Goal: Task Accomplishment & Management: Complete application form

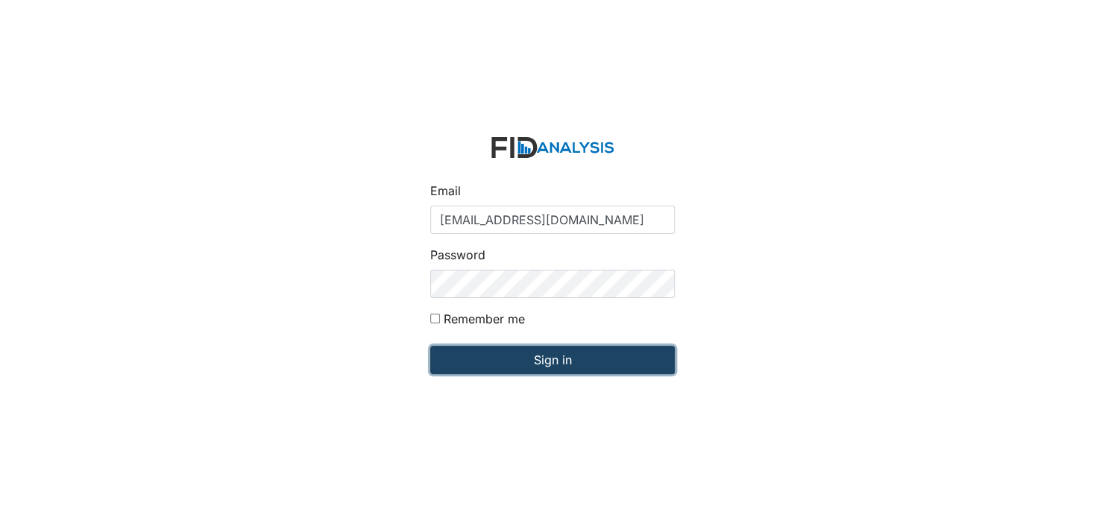
click at [540, 360] on input "Sign in" at bounding box center [552, 360] width 245 height 28
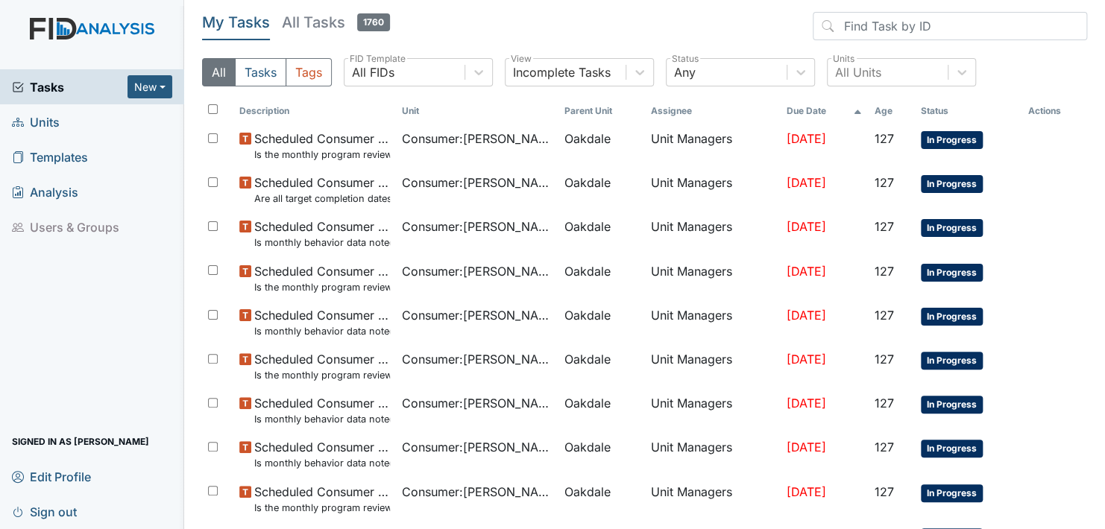
click at [40, 119] on span "Units" at bounding box center [36, 121] width 48 height 23
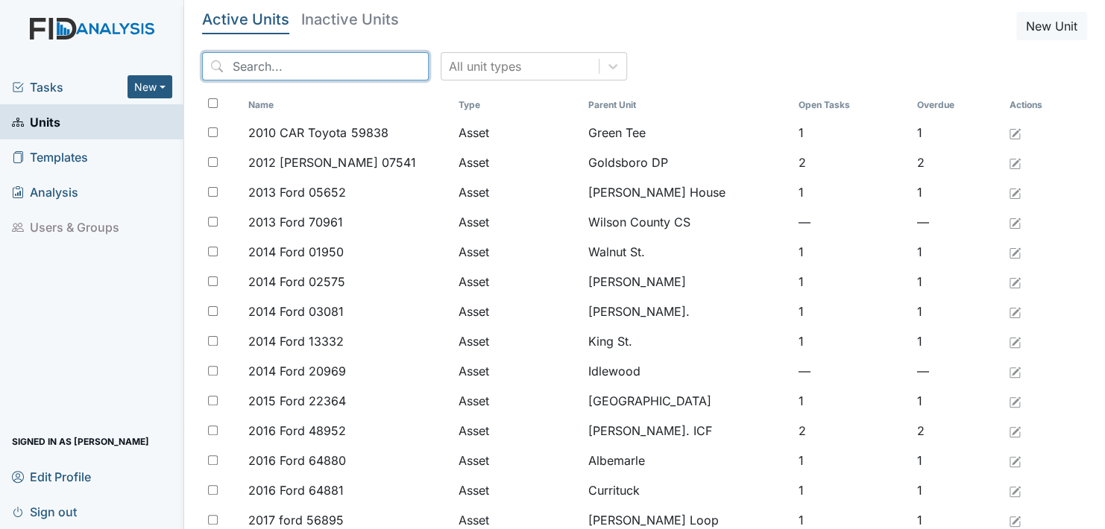
click at [335, 66] on input "search" at bounding box center [315, 66] width 227 height 28
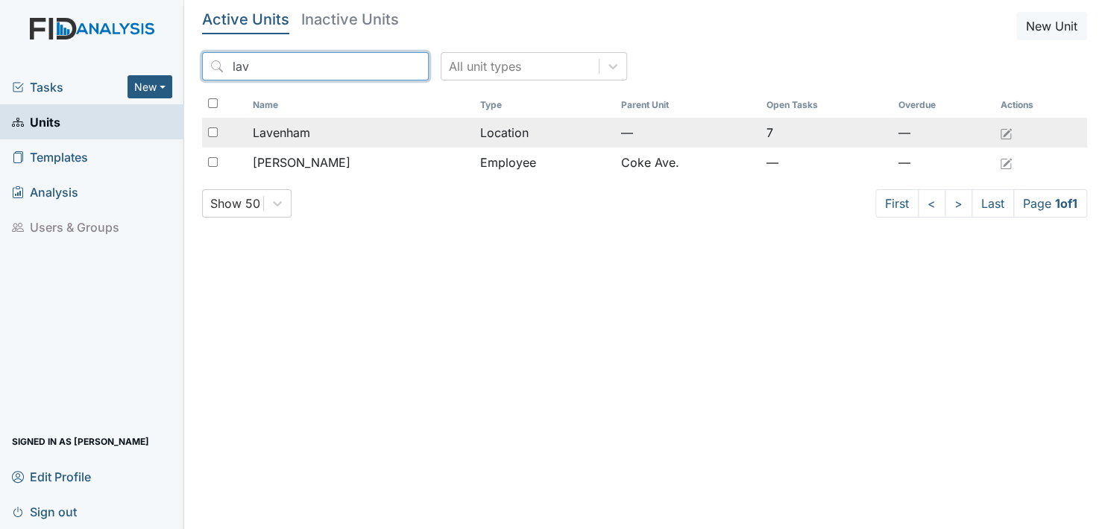
type input "lav"
click at [517, 127] on td "Location" at bounding box center [544, 133] width 141 height 30
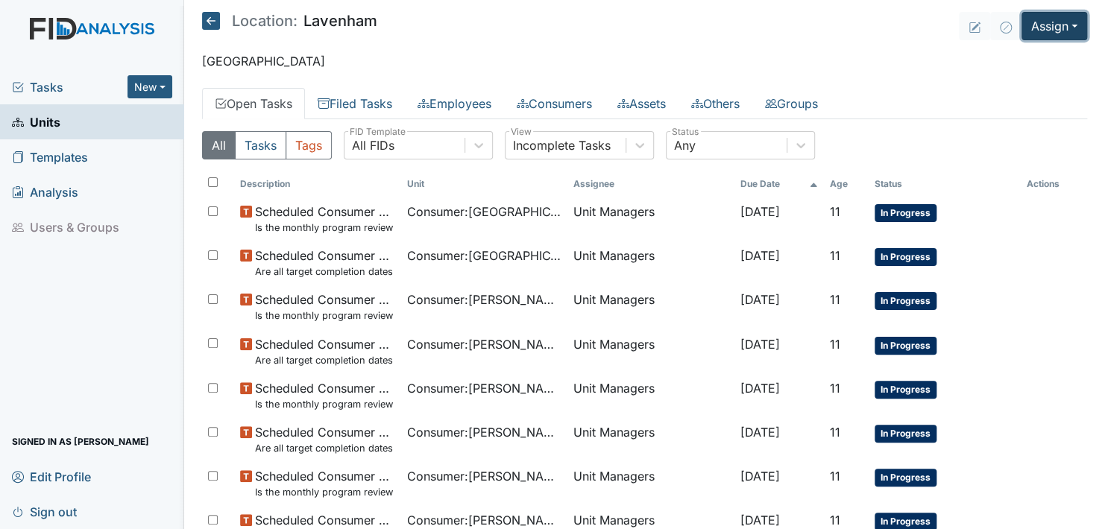
click at [1057, 21] on button "Assign" at bounding box center [1054, 26] width 66 height 28
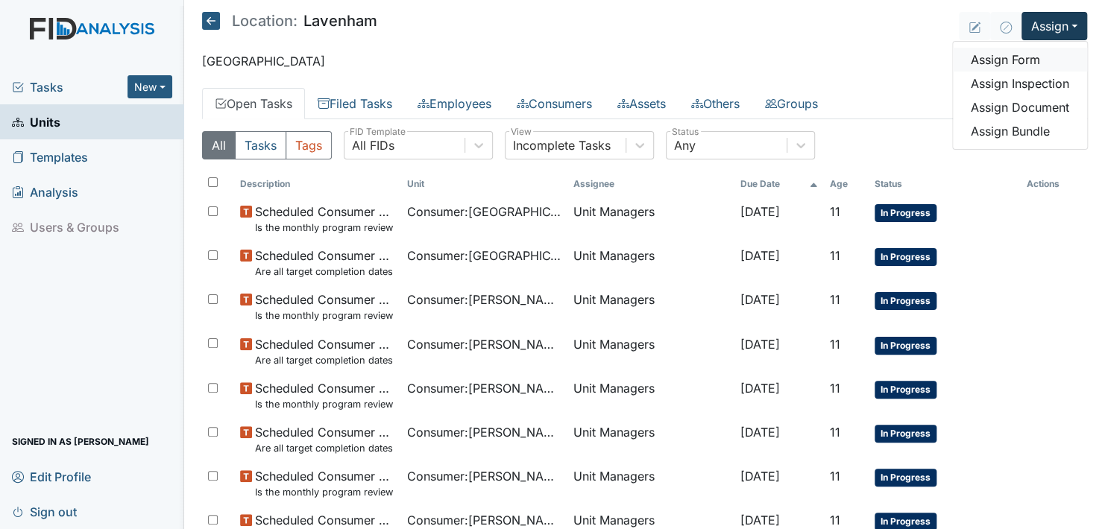
click at [1011, 57] on link "Assign Form" at bounding box center [1020, 60] width 134 height 24
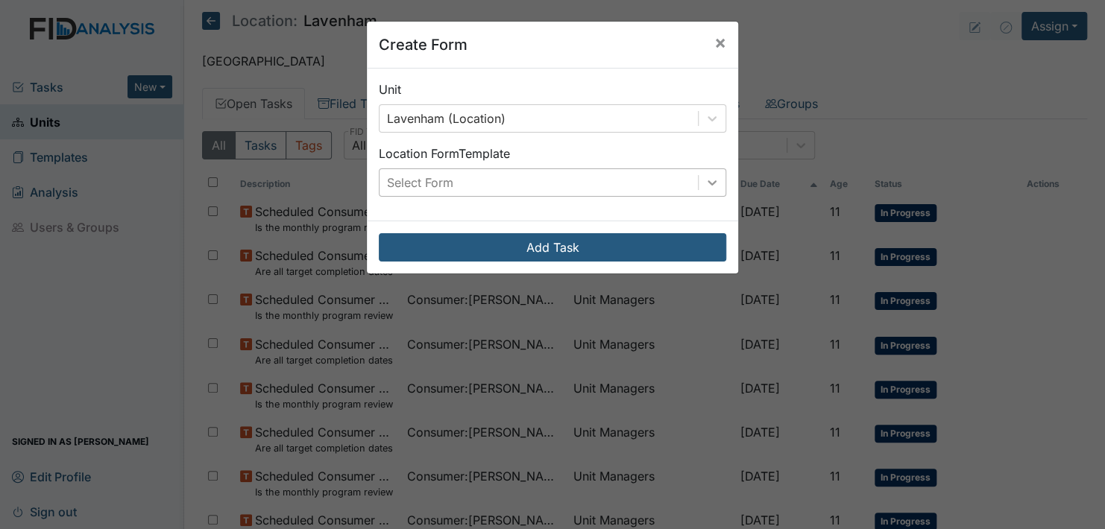
click at [707, 183] on icon at bounding box center [711, 182] width 9 height 5
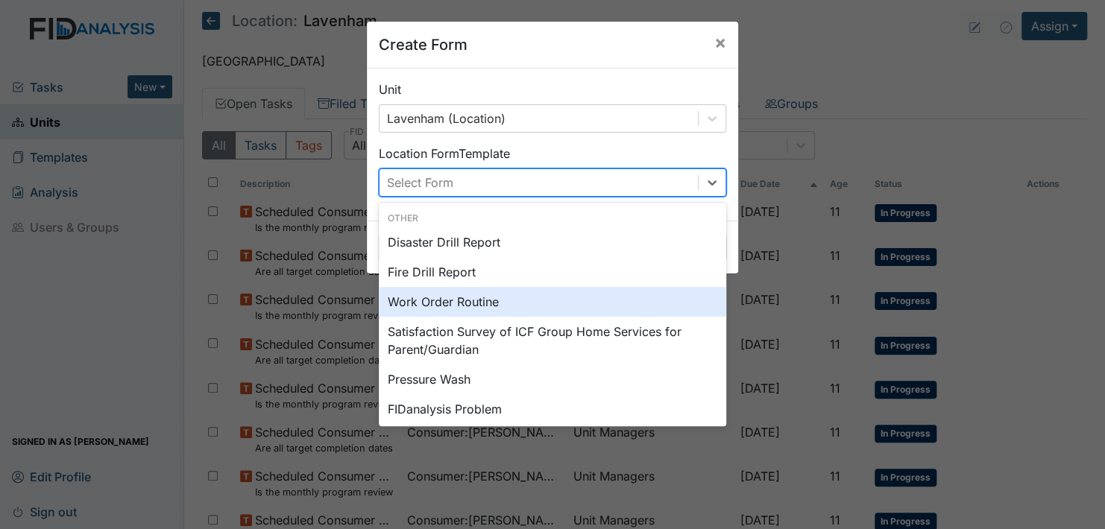
click at [506, 298] on div "Work Order Routine" at bounding box center [552, 302] width 347 height 30
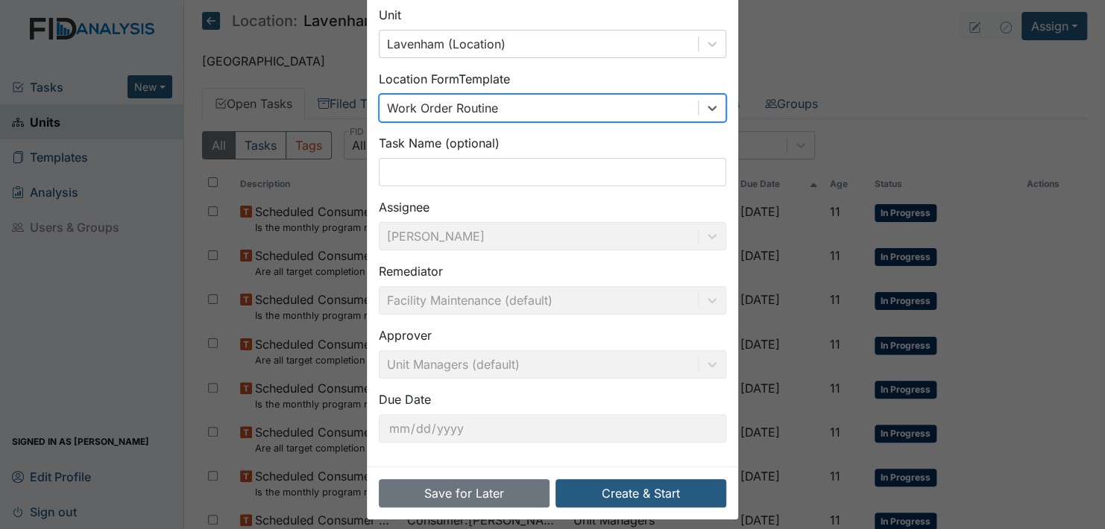
scroll to position [85, 0]
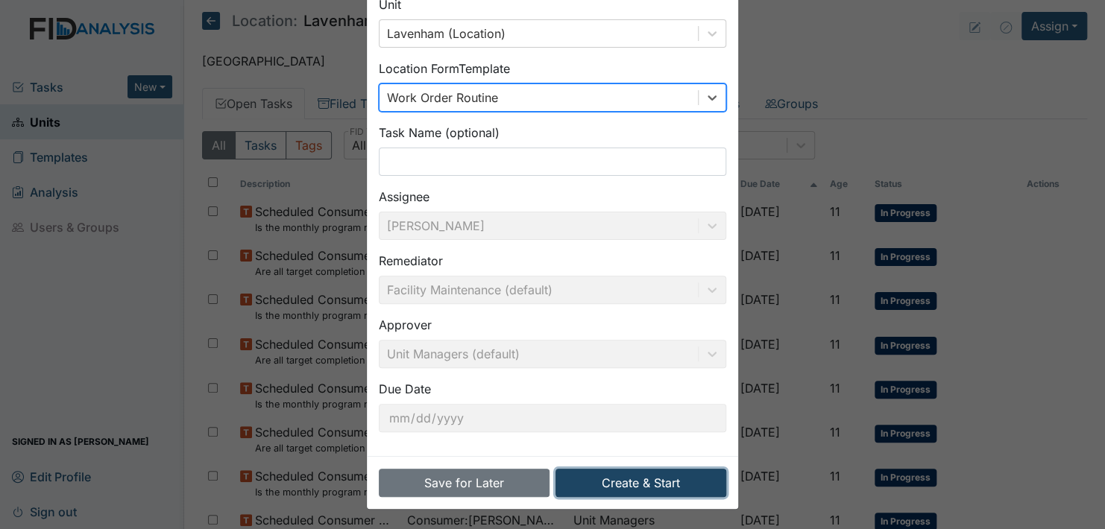
click at [630, 484] on button "Create & Start" at bounding box center [640, 483] width 171 height 28
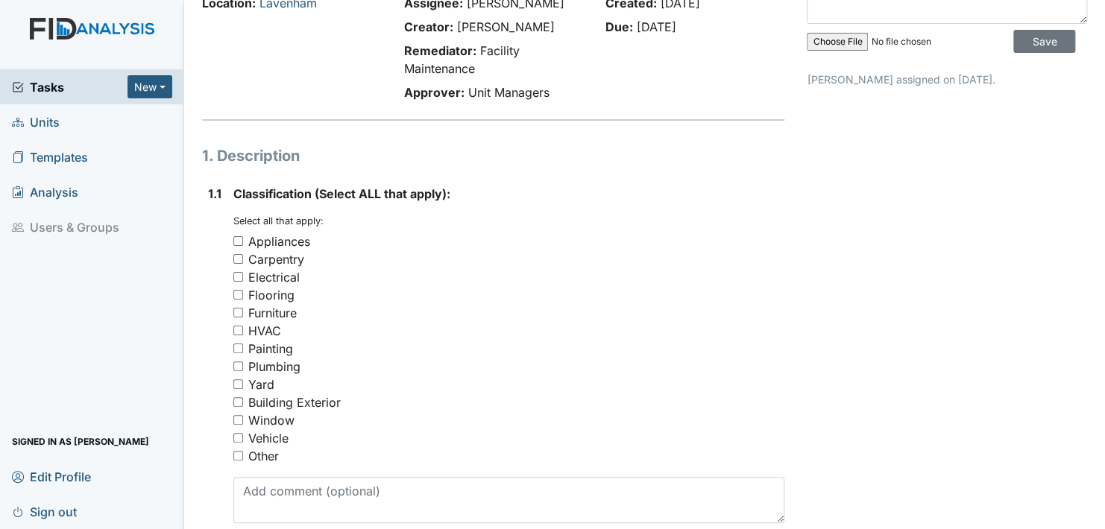
scroll to position [149, 0]
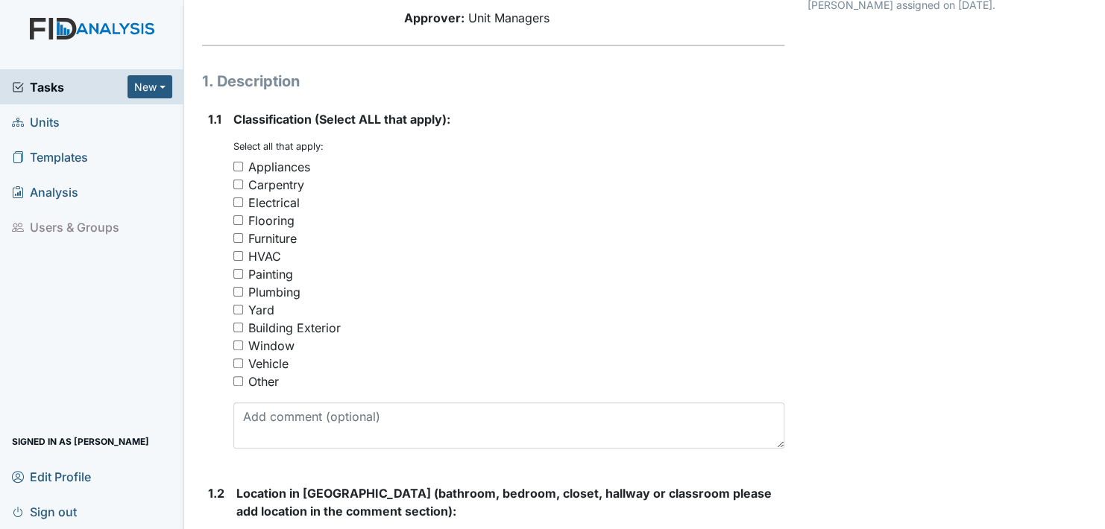
click at [236, 163] on input "Appliances" at bounding box center [238, 167] width 10 height 10
checkbox input "true"
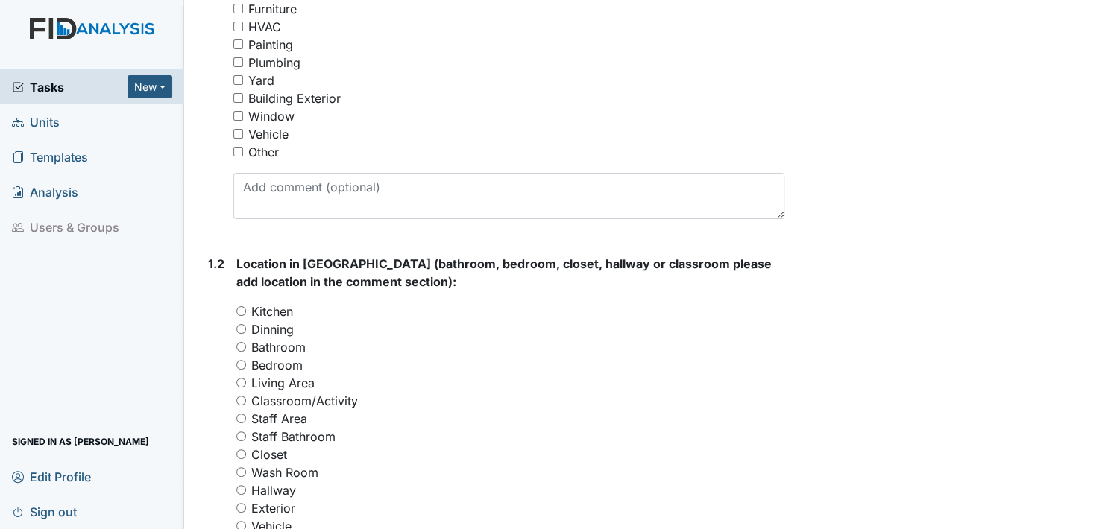
scroll to position [447, 0]
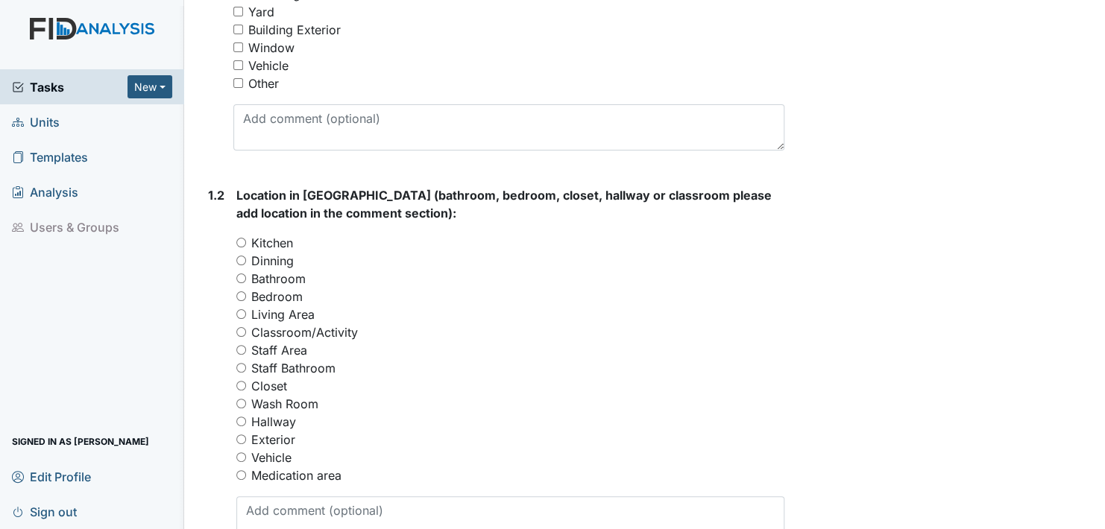
click at [239, 276] on input "Bathroom" at bounding box center [241, 279] width 10 height 10
radio input "true"
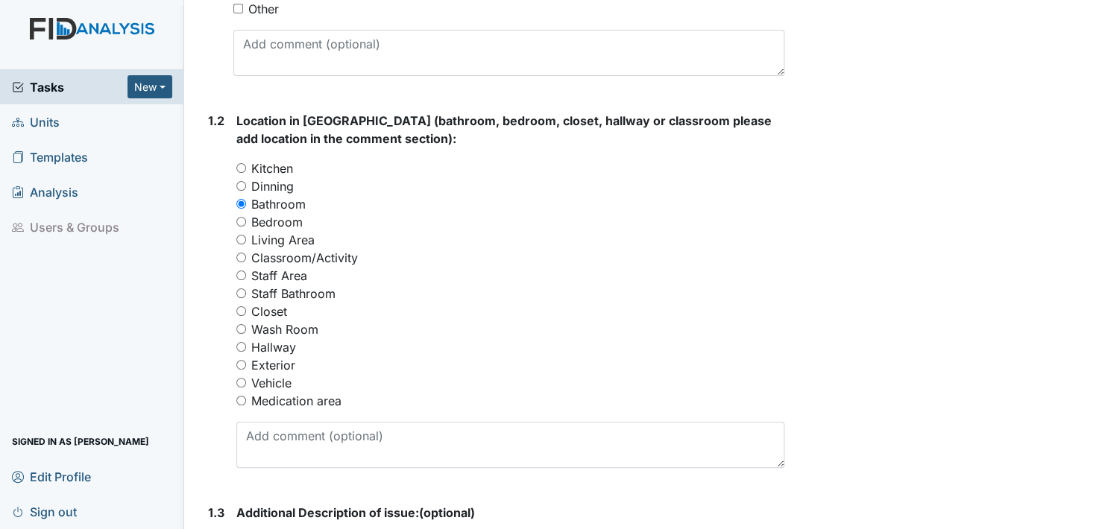
click at [243, 294] on input "Staff Bathroom" at bounding box center [241, 293] width 10 height 10
radio input "true"
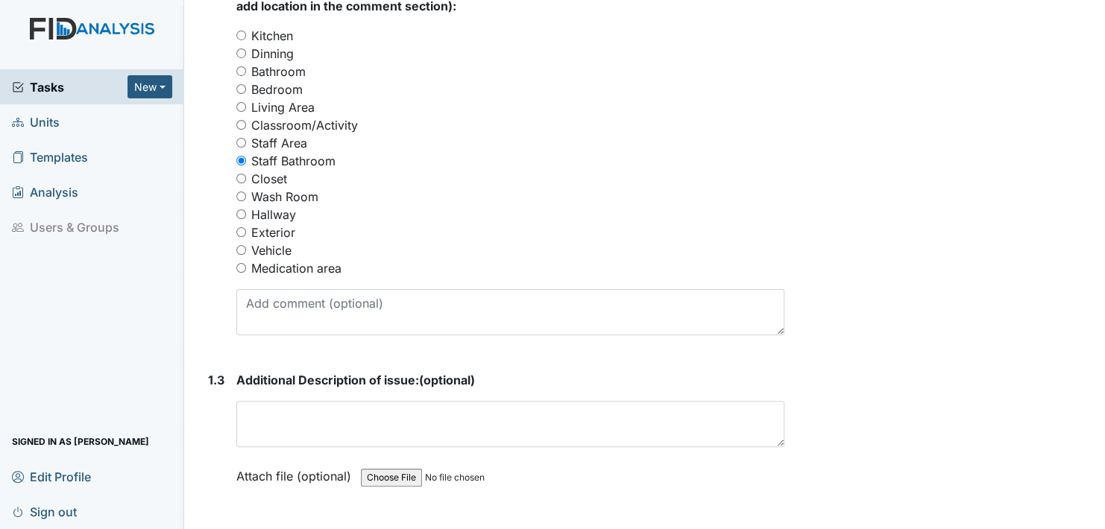
scroll to position [671, 0]
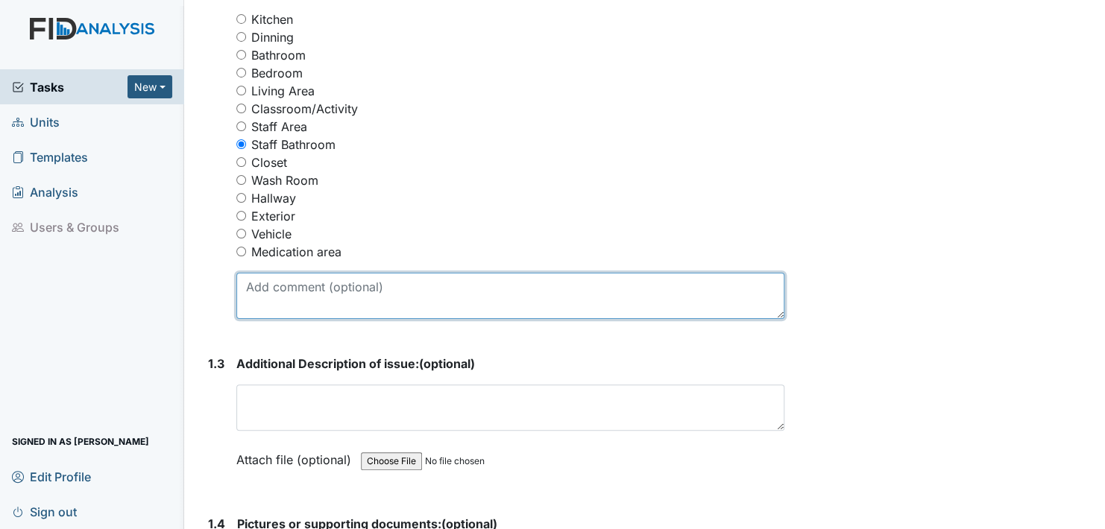
click at [252, 307] on textarea at bounding box center [510, 296] width 548 height 46
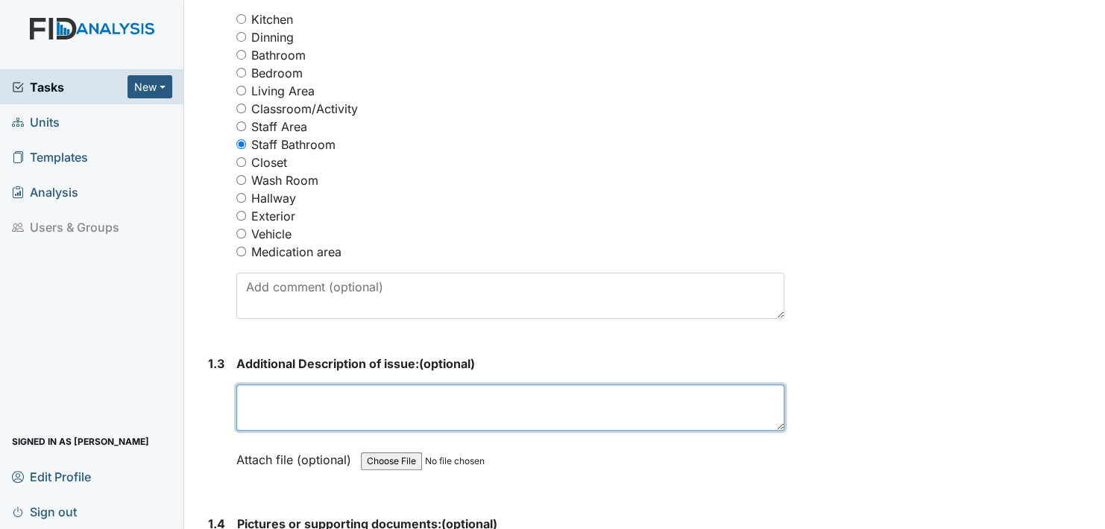
click at [269, 410] on textarea at bounding box center [510, 408] width 548 height 46
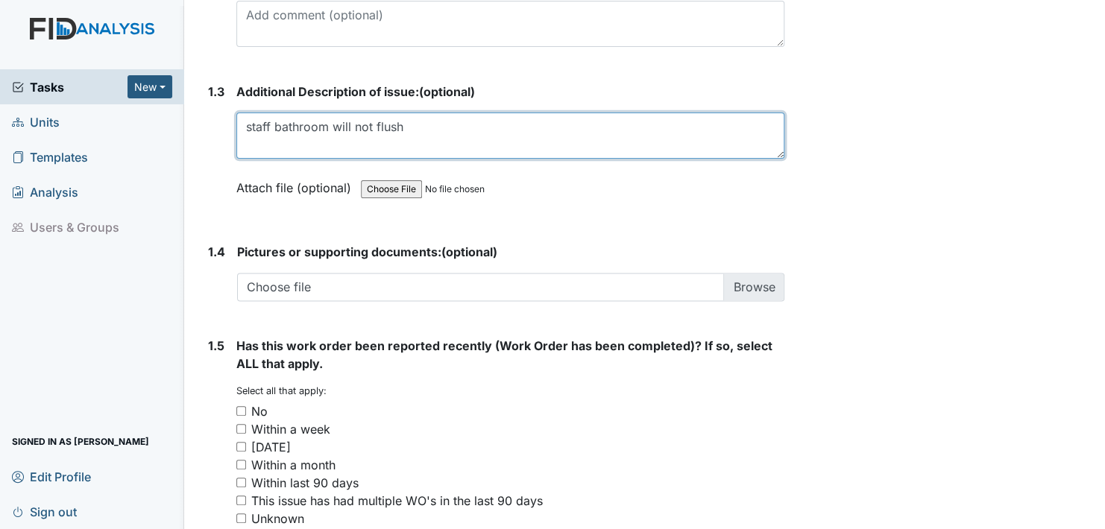
scroll to position [969, 0]
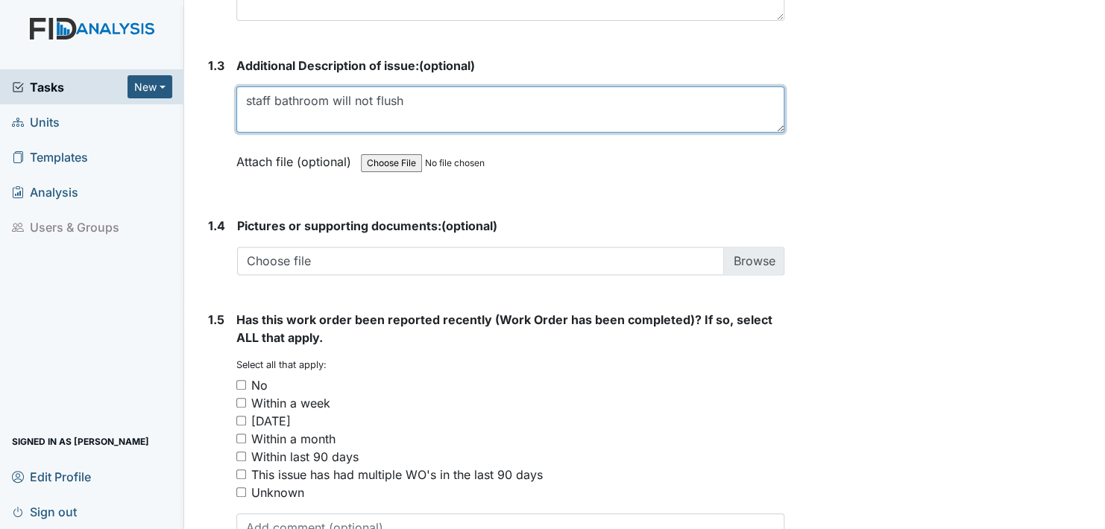
type textarea "staff bathroom will not flush"
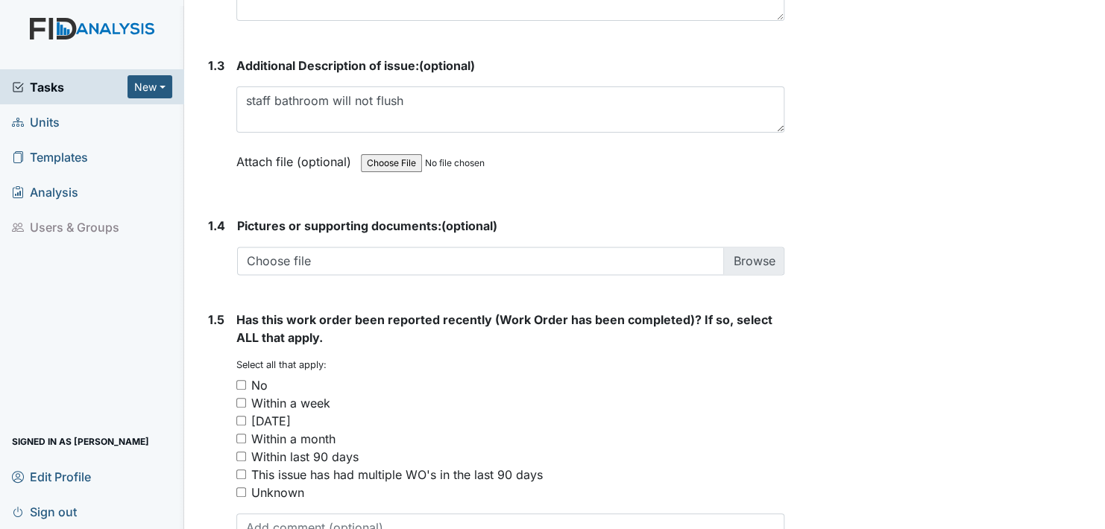
click at [243, 385] on input "No" at bounding box center [241, 385] width 10 height 10
checkbox input "true"
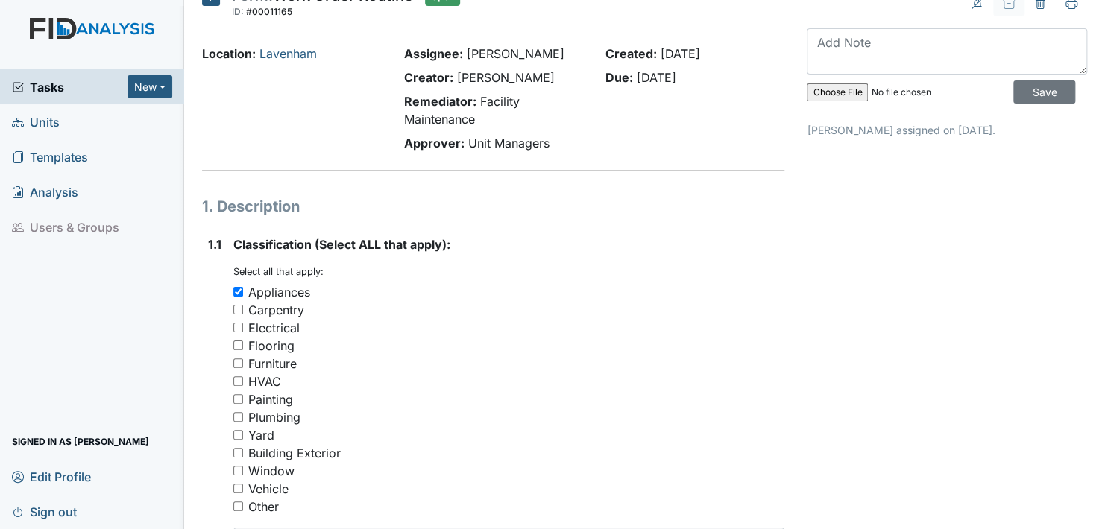
scroll to position [0, 0]
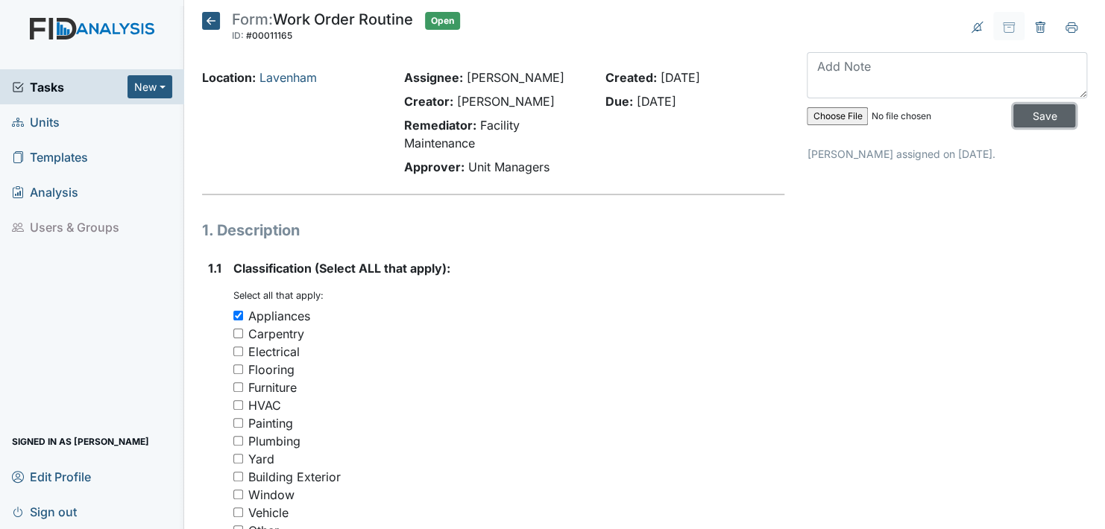
click at [1024, 112] on input "Save" at bounding box center [1044, 115] width 62 height 23
click at [1019, 112] on input "Save" at bounding box center [1044, 115] width 62 height 23
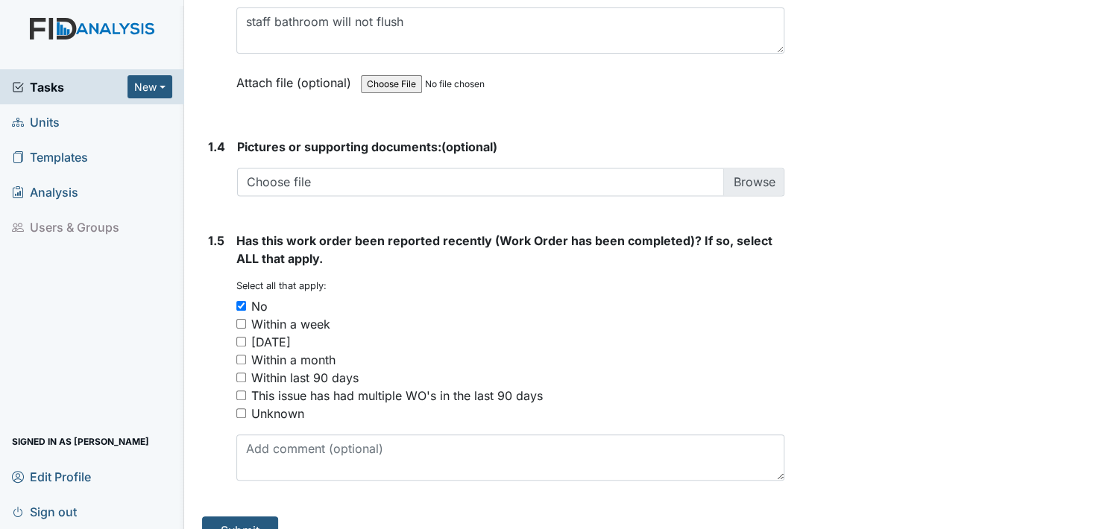
scroll to position [1073, 0]
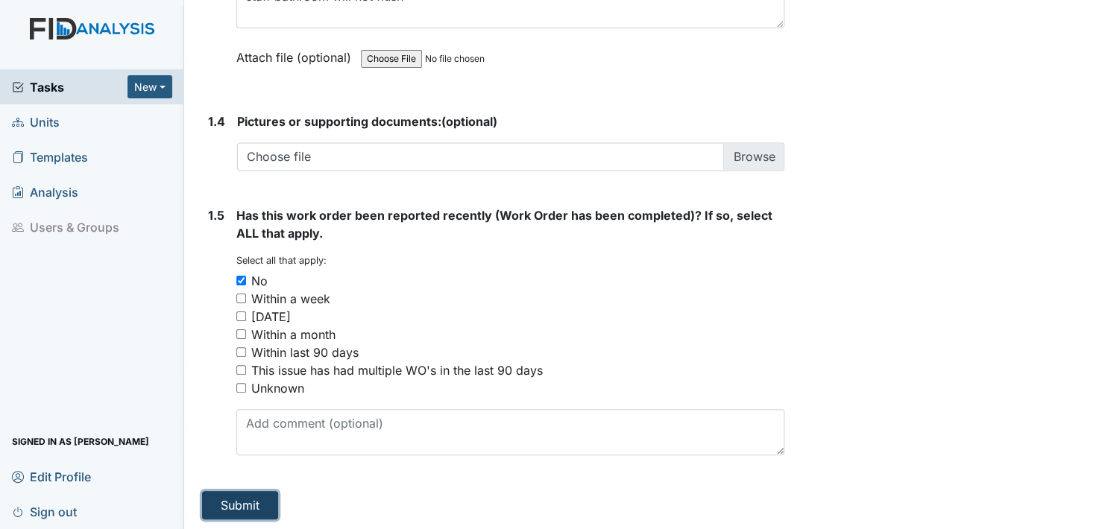
click at [228, 502] on button "Submit" at bounding box center [240, 505] width 76 height 28
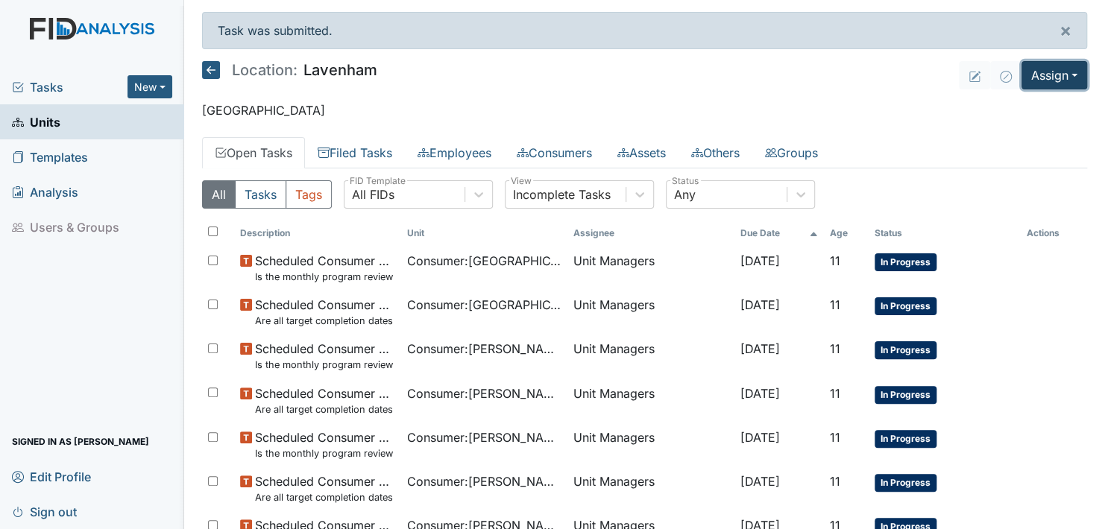
click at [1062, 72] on button "Assign" at bounding box center [1054, 75] width 66 height 28
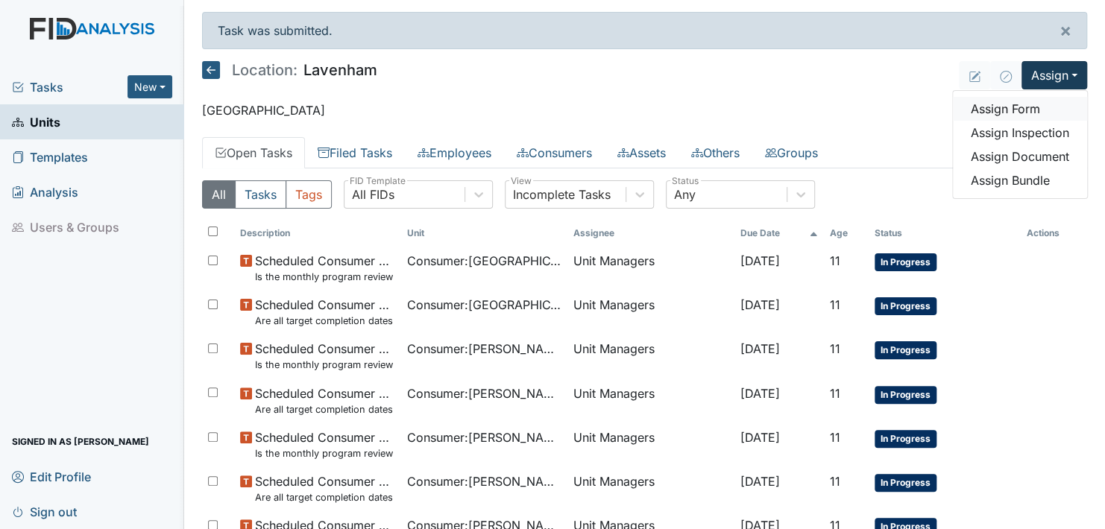
click at [1022, 107] on link "Assign Form" at bounding box center [1020, 109] width 134 height 24
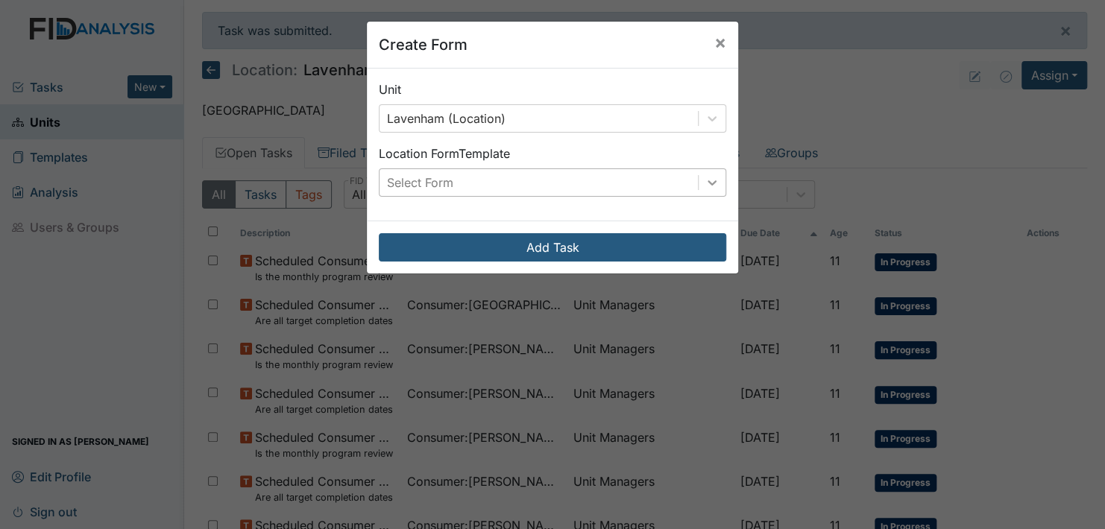
click at [704, 180] on icon at bounding box center [711, 182] width 15 height 15
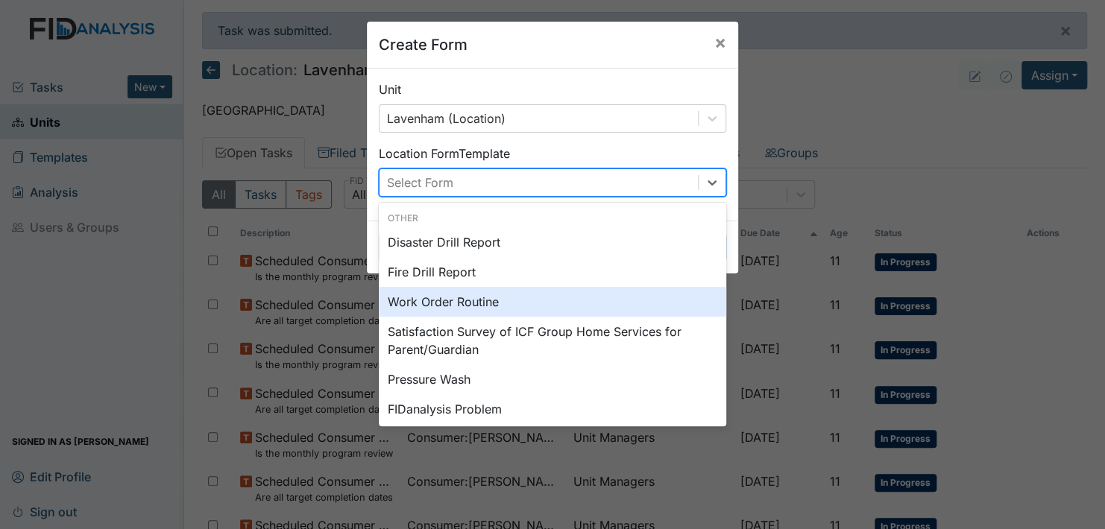
click at [435, 303] on div "Work Order Routine" at bounding box center [552, 302] width 347 height 30
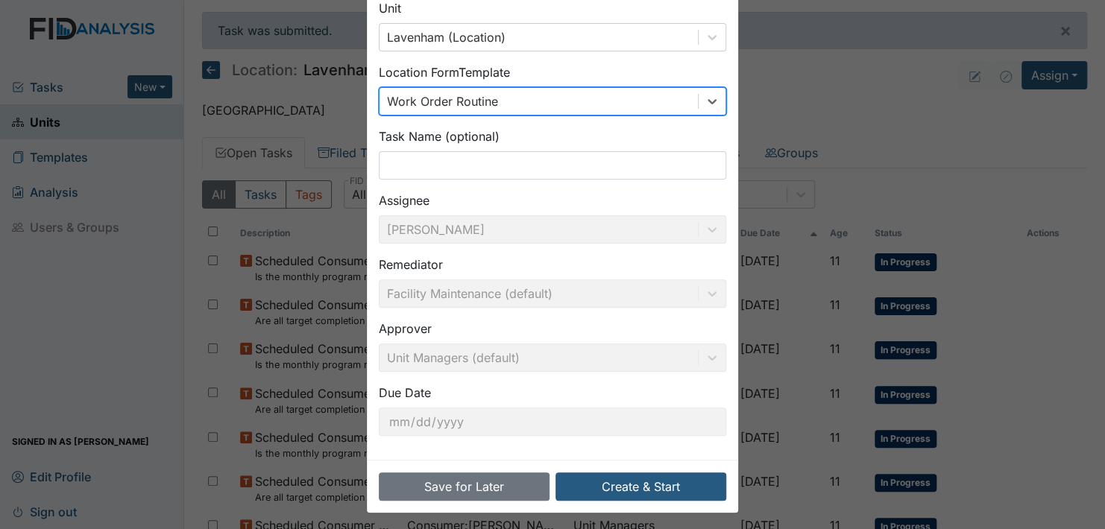
scroll to position [85, 0]
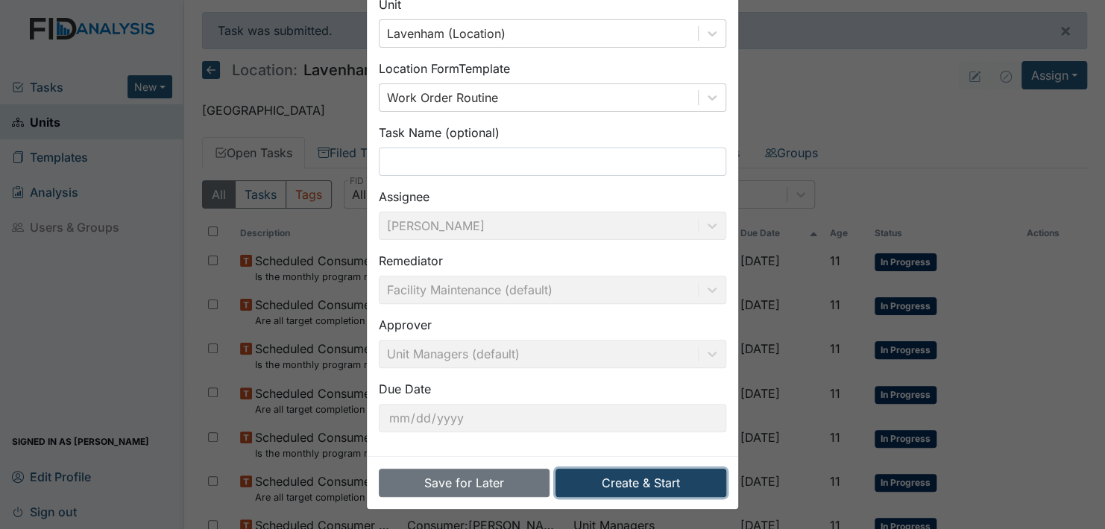
click at [610, 486] on button "Create & Start" at bounding box center [640, 483] width 171 height 28
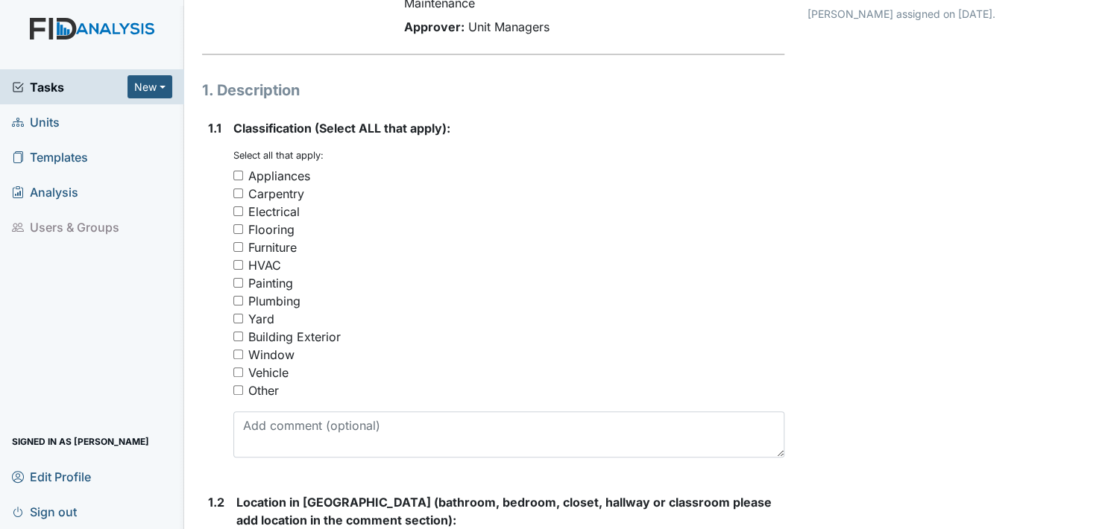
scroll to position [149, 0]
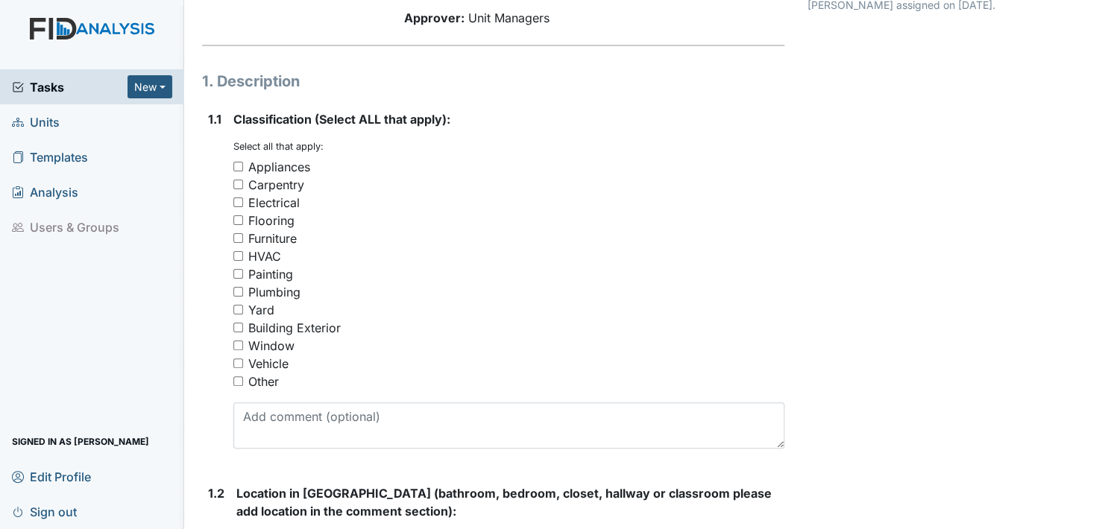
click at [236, 382] on input "Other" at bounding box center [238, 381] width 10 height 10
checkbox input "true"
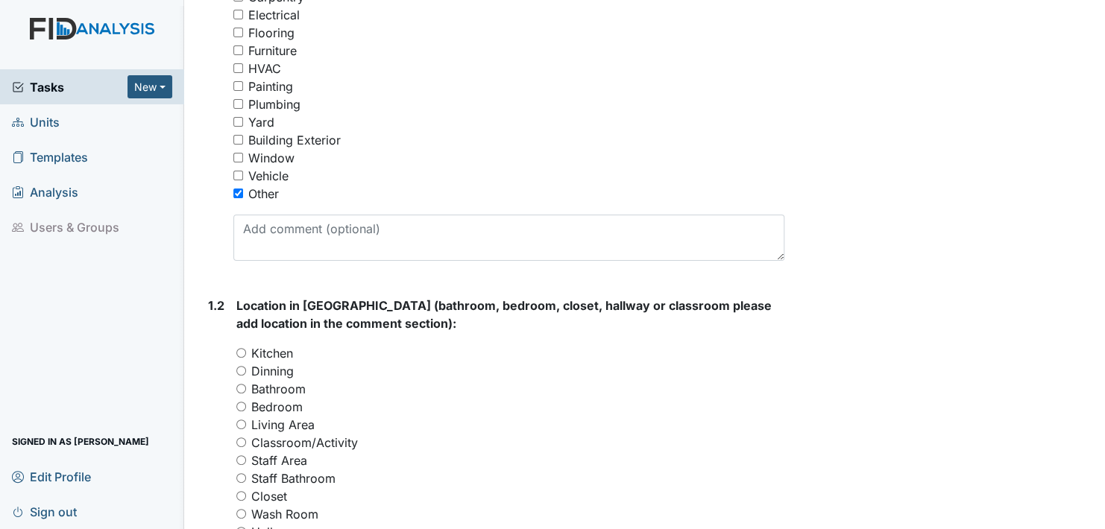
scroll to position [373, 0]
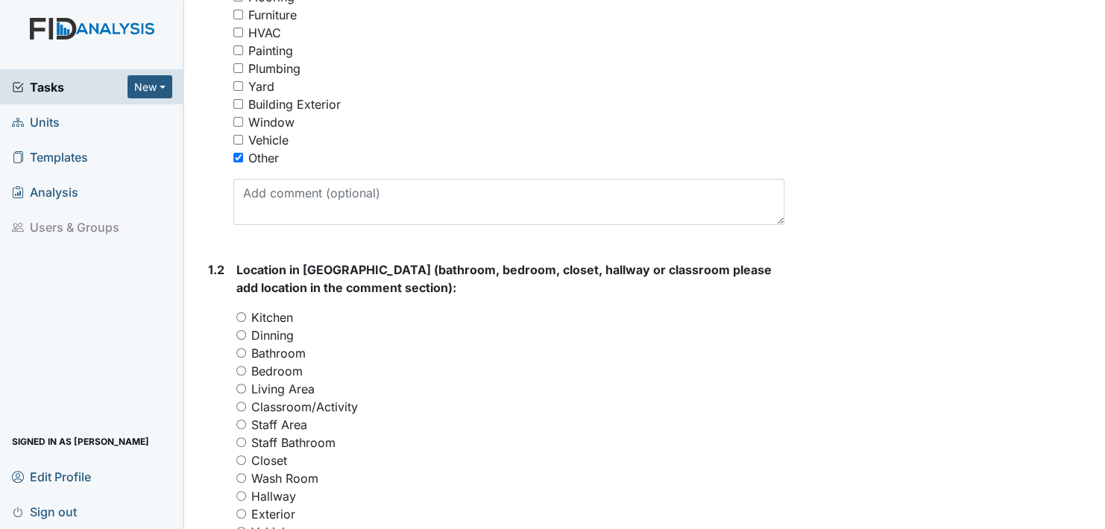
click at [240, 351] on input "Bathroom" at bounding box center [241, 353] width 10 height 10
radio input "true"
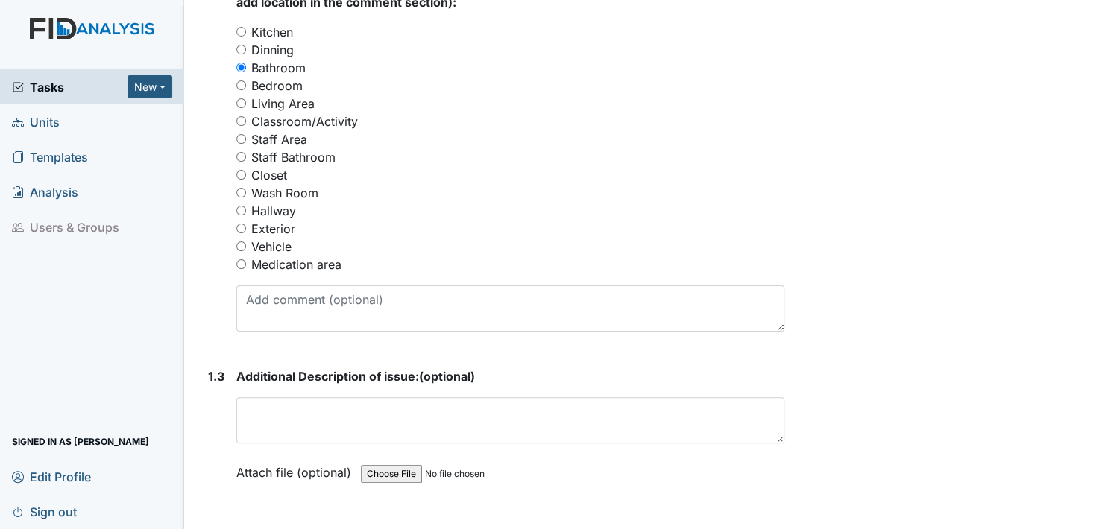
scroll to position [671, 0]
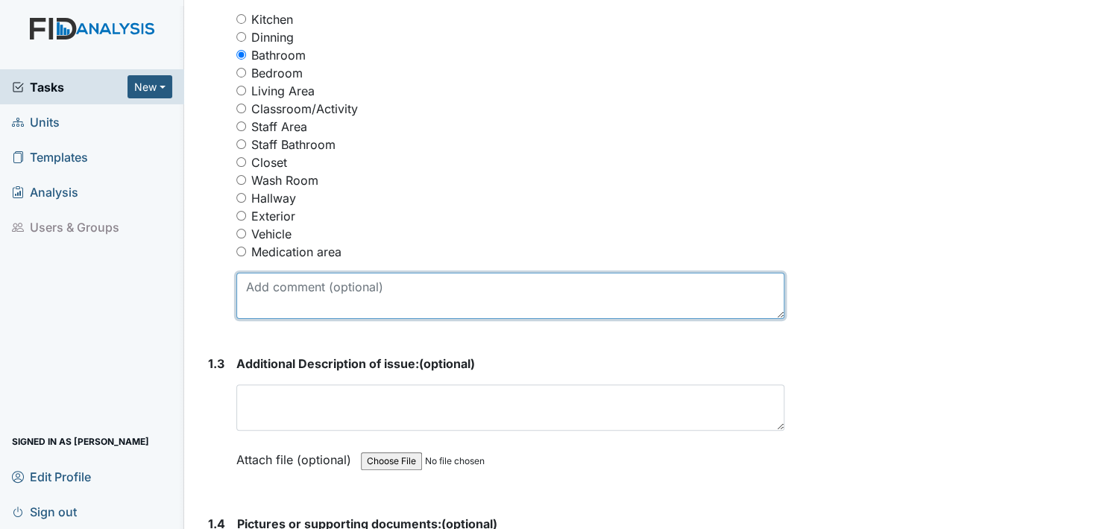
click at [256, 306] on textarea at bounding box center [510, 296] width 548 height 46
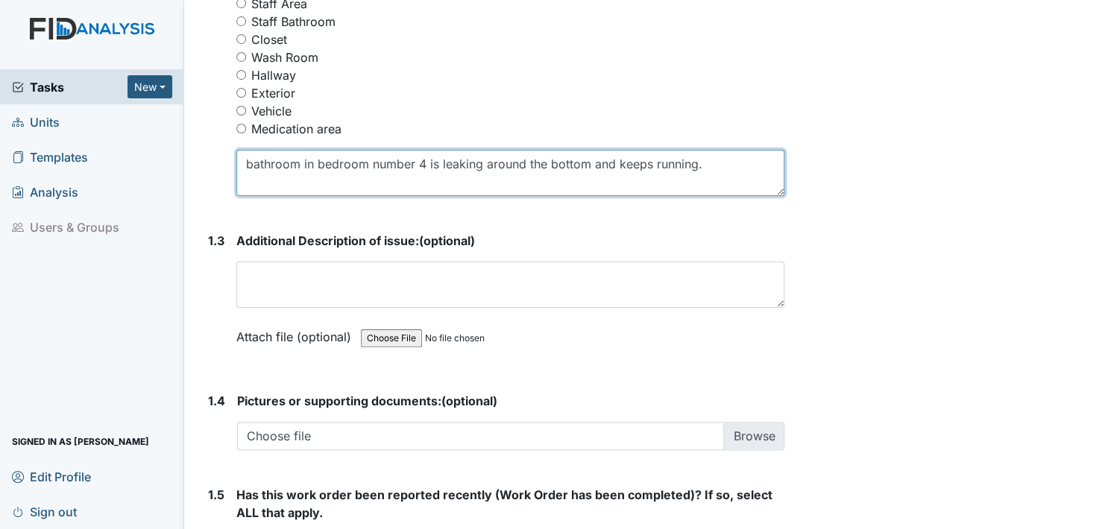
scroll to position [820, 0]
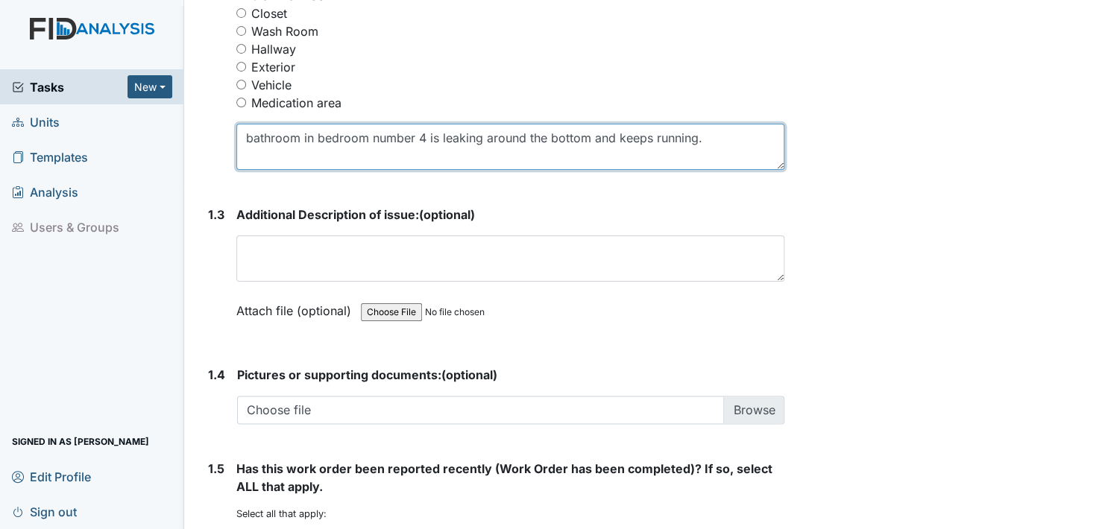
type textarea "bathroom in bedroom number 4 is leaking around the bottom and keeps running."
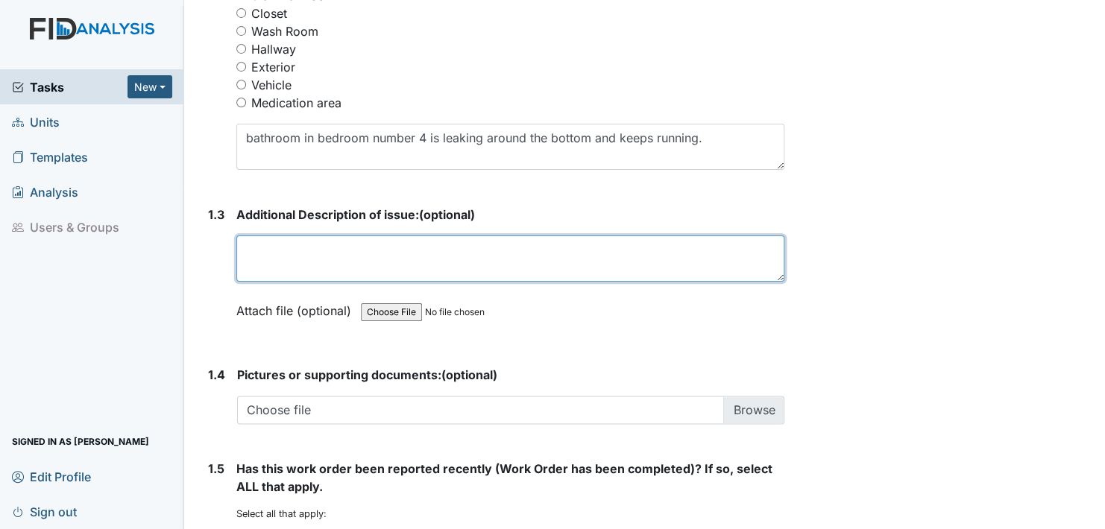
click at [261, 256] on textarea at bounding box center [510, 259] width 548 height 46
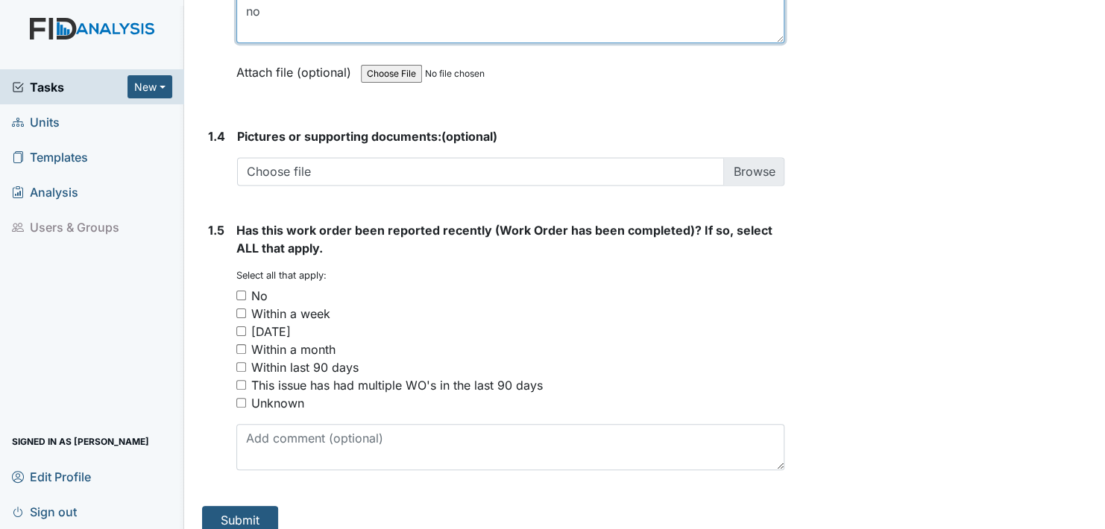
scroll to position [1073, 0]
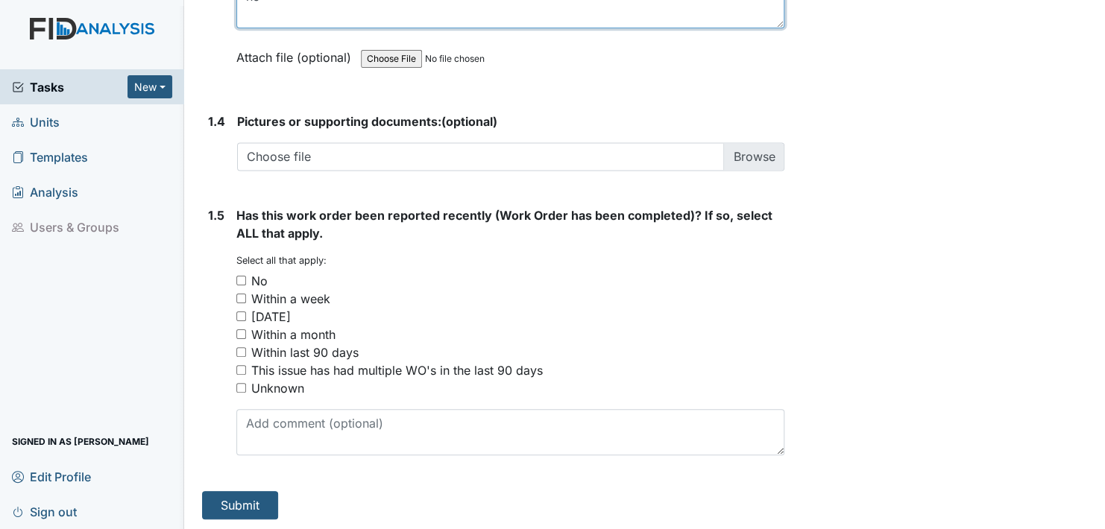
type textarea "no"
drag, startPoint x: 242, startPoint y: 274, endPoint x: 245, endPoint y: 289, distance: 15.4
click at [242, 276] on input "No" at bounding box center [241, 281] width 10 height 10
checkbox input "true"
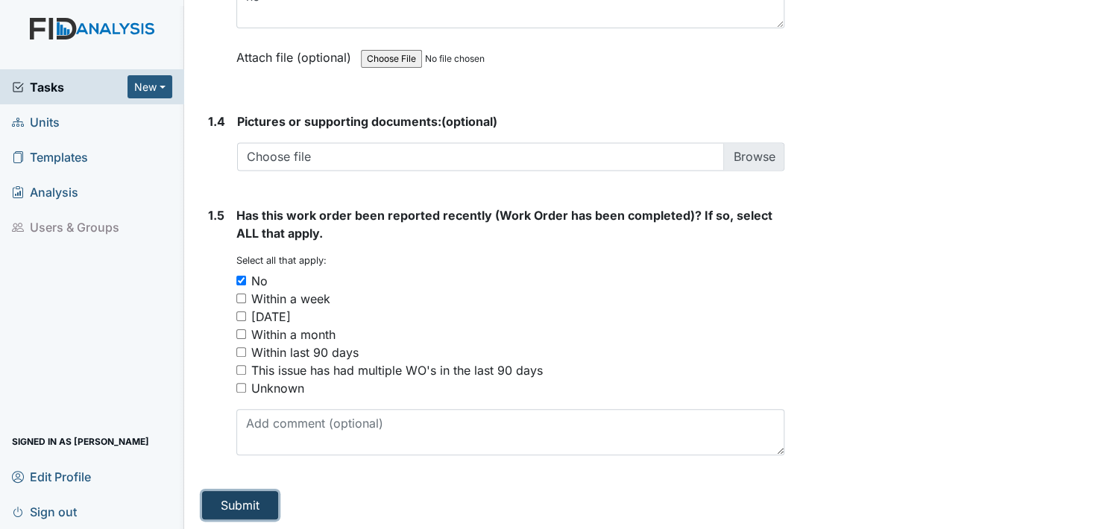
click at [239, 499] on button "Submit" at bounding box center [240, 505] width 76 height 28
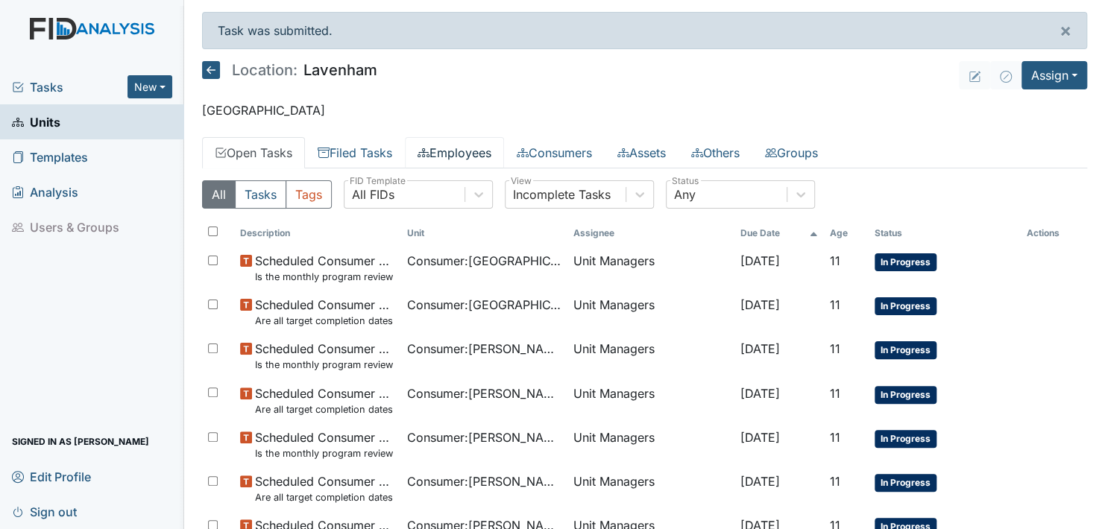
click at [471, 149] on link "Employees" at bounding box center [454, 152] width 99 height 31
